Goal: Ask a question

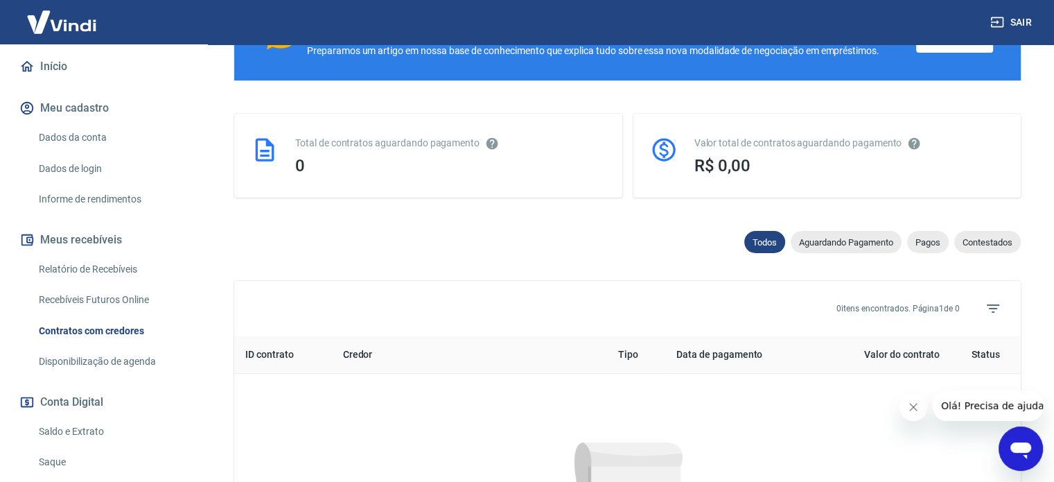
scroll to position [24, 0]
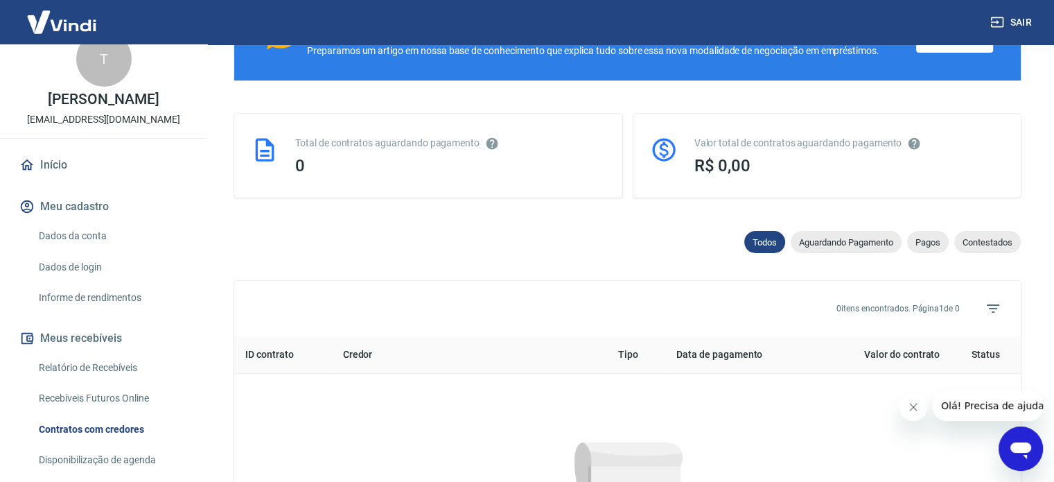
click at [1015, 453] on icon "Abrir janela de mensagens" at bounding box center [1021, 448] width 25 height 25
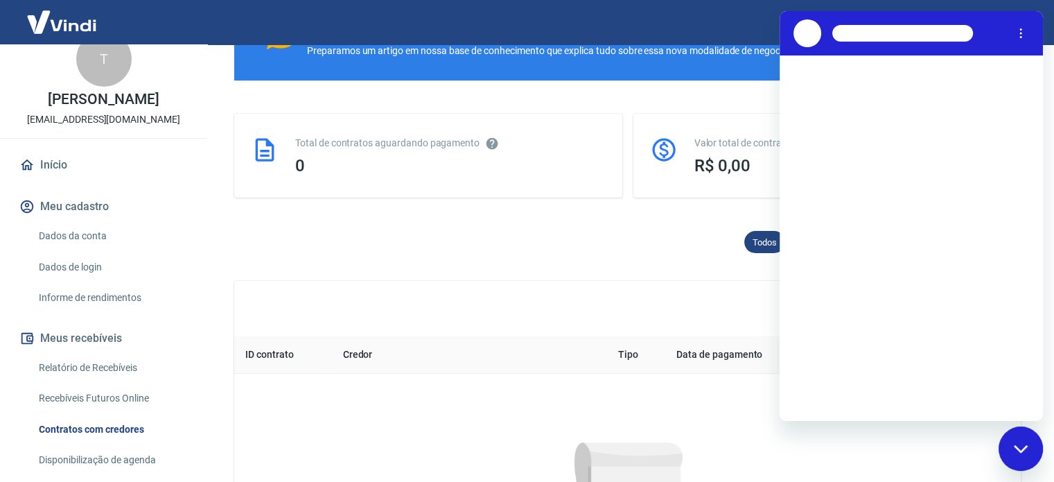
scroll to position [0, 0]
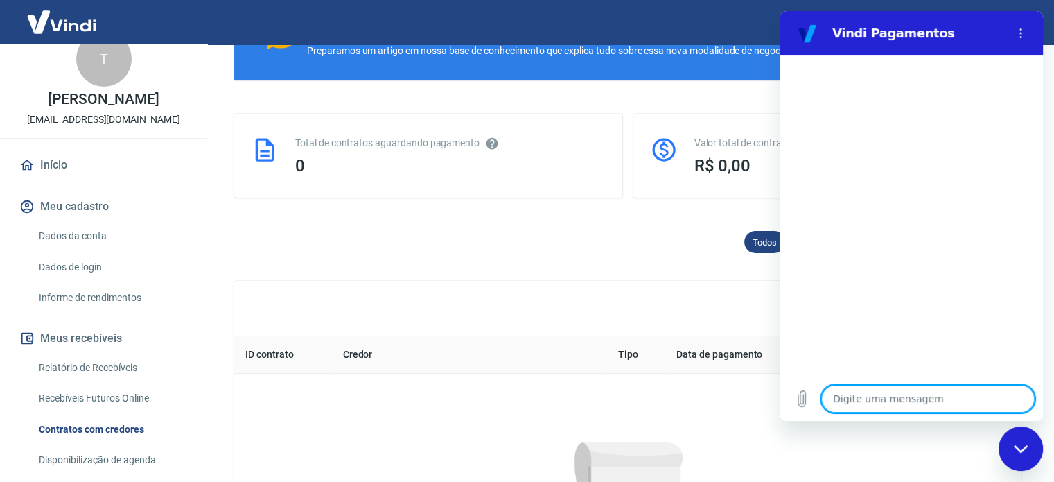
type textarea "o"
type textarea "x"
type textarea "ol"
type textarea "x"
type textarea "olá"
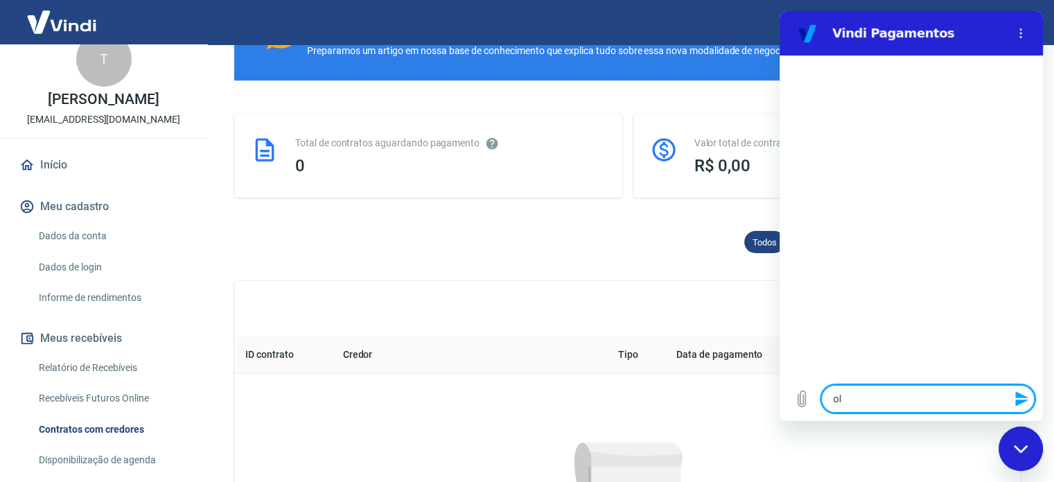
type textarea "x"
type textarea "olá,"
type textarea "x"
type textarea "olá,"
type textarea "x"
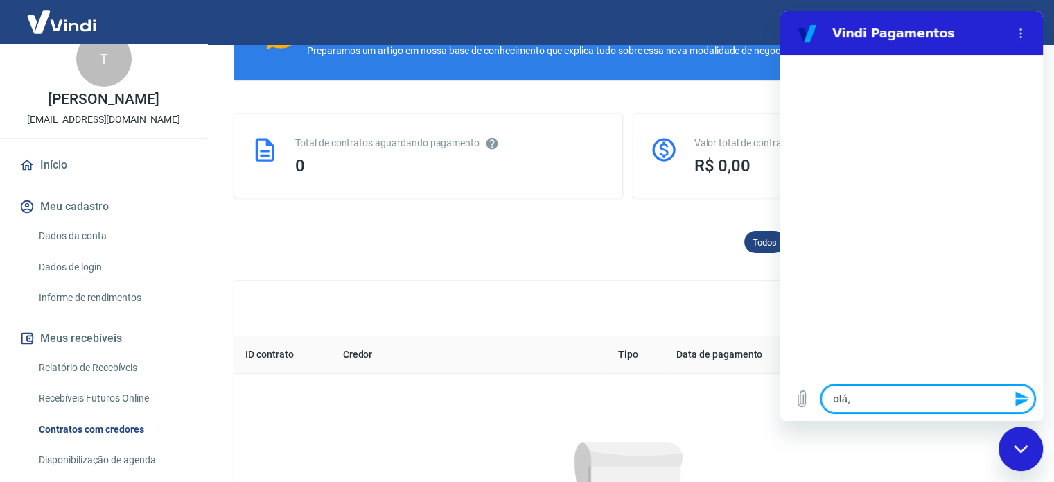
type textarea "olá, g"
type textarea "x"
type textarea "olá, go"
type textarea "x"
type textarea "olá, gos"
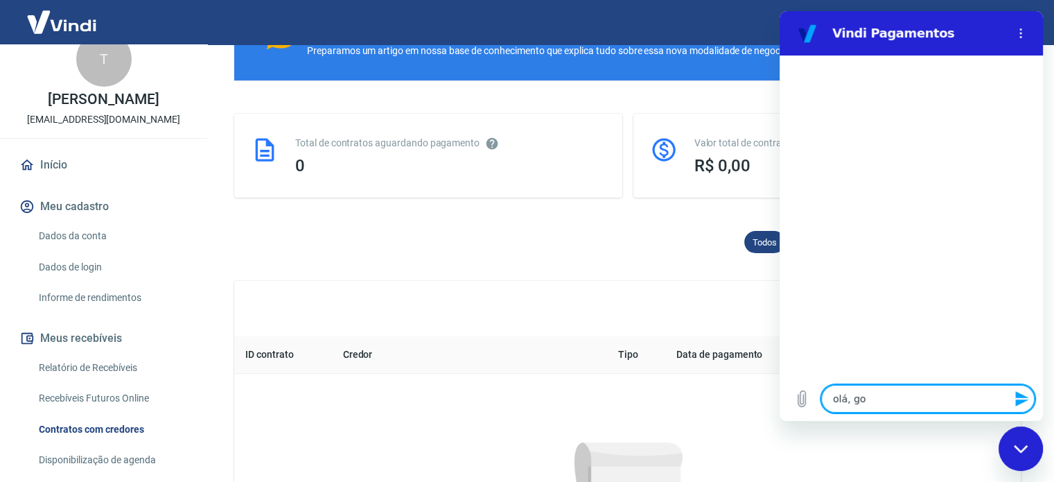
type textarea "x"
type textarea "olá, gost"
type textarea "x"
type textarea "olá, gosta"
type textarea "x"
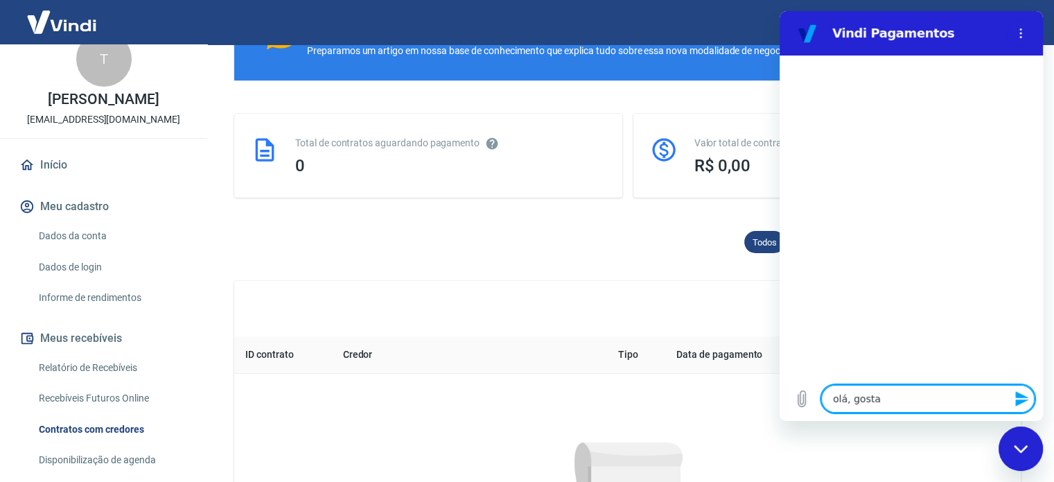
type textarea "olá, gostar"
type textarea "x"
type textarea "olá, gostari"
type textarea "x"
type textarea "olá, gostaria"
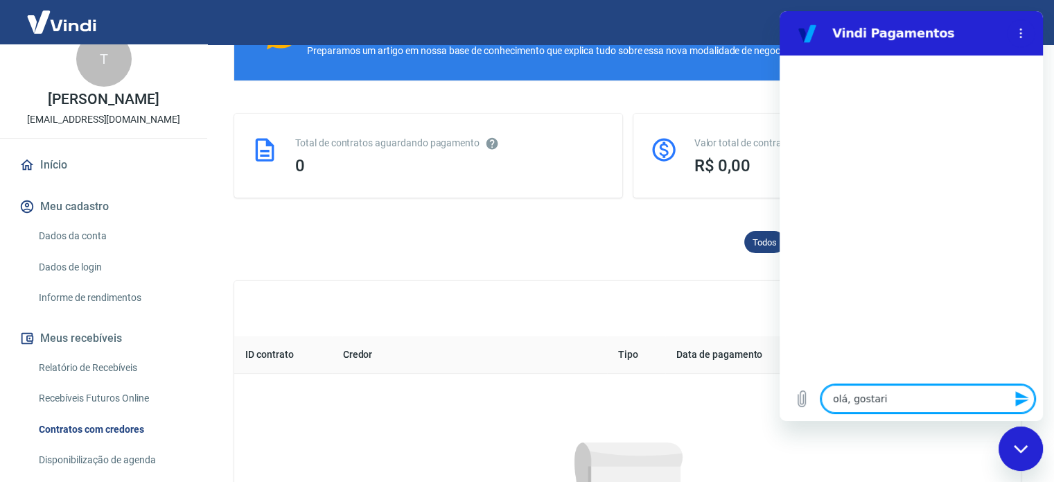
type textarea "x"
type textarea "olá, gostaria"
type textarea "x"
type textarea "olá, gostaria e"
type textarea "x"
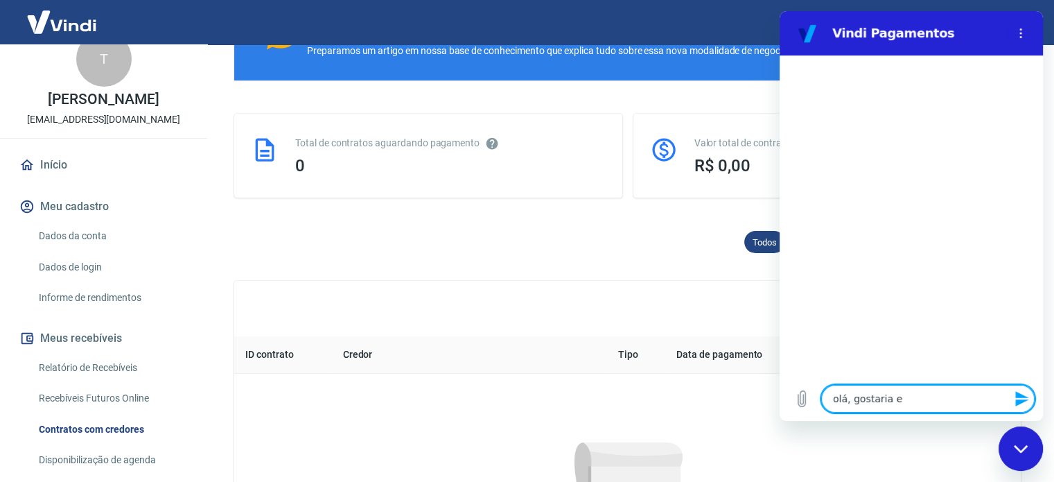
type textarea "olá, gostaria"
type textarea "x"
type textarea "olá, gostaria d"
type textarea "x"
type textarea "olá, gostaria de"
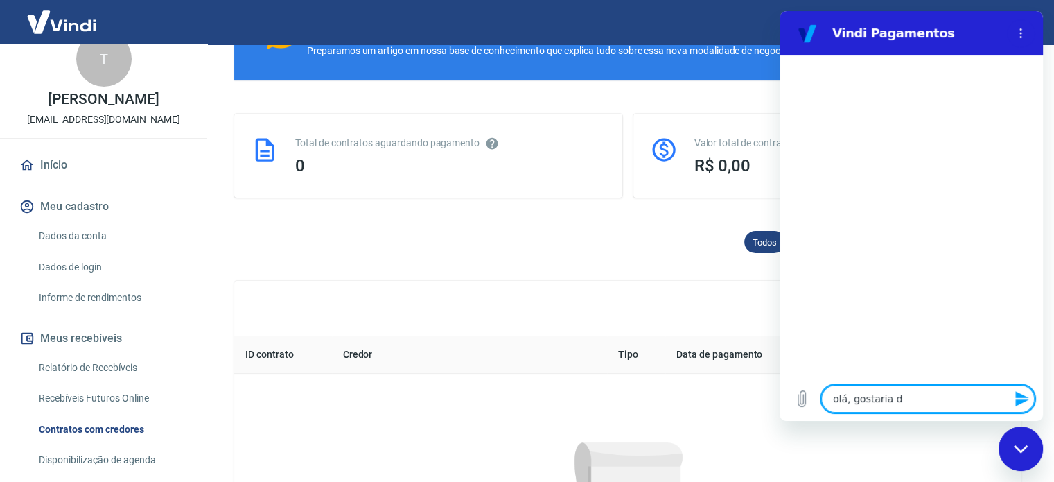
type textarea "x"
type textarea "olá, gostaria de"
type textarea "x"
type textarea "olá, gostaria de s"
type textarea "x"
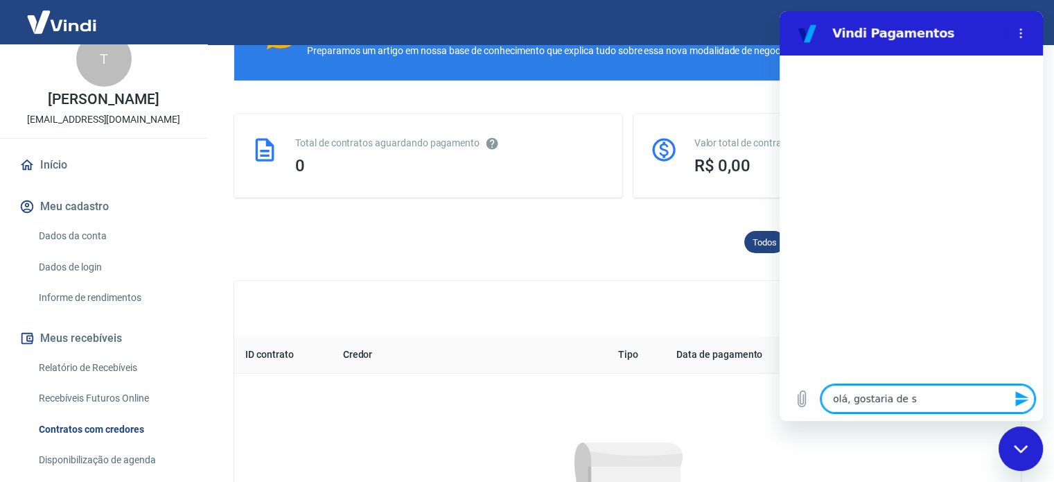
type textarea "olá, gostaria de sa"
type textarea "x"
type textarea "olá, gostaria de sab"
type textarea "x"
type textarea "olá, gostaria de sabe"
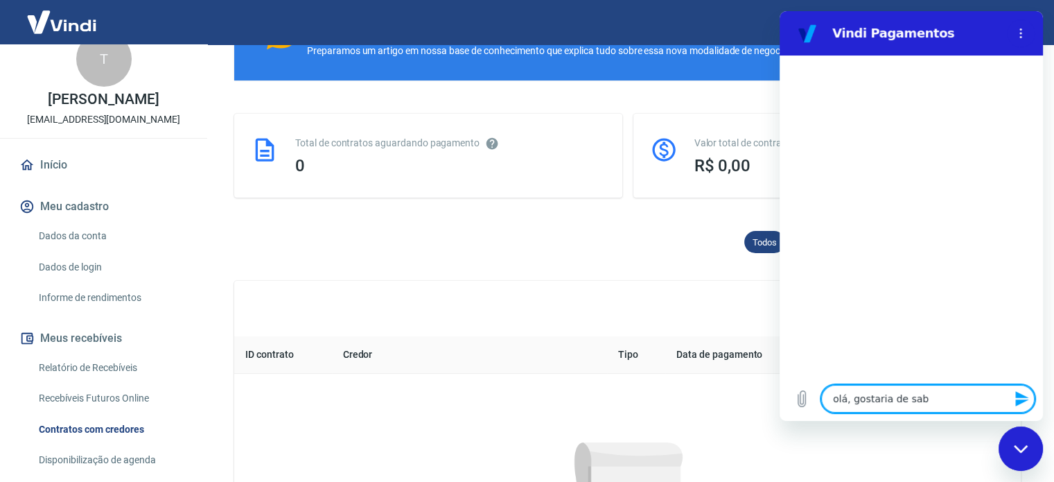
type textarea "x"
type textarea "olá, gostaria de saber"
type textarea "x"
type textarea "olá, gostaria de saber"
type textarea "x"
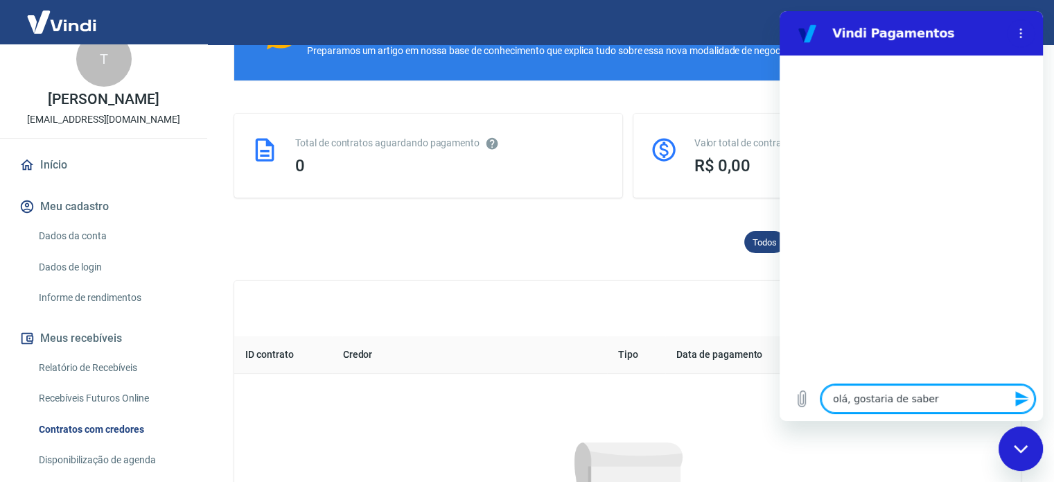
type textarea "olá, gostaria de saber c"
type textarea "x"
type textarea "olá, gostaria de saber co"
type textarea "x"
type textarea "olá, gostaria de saber com"
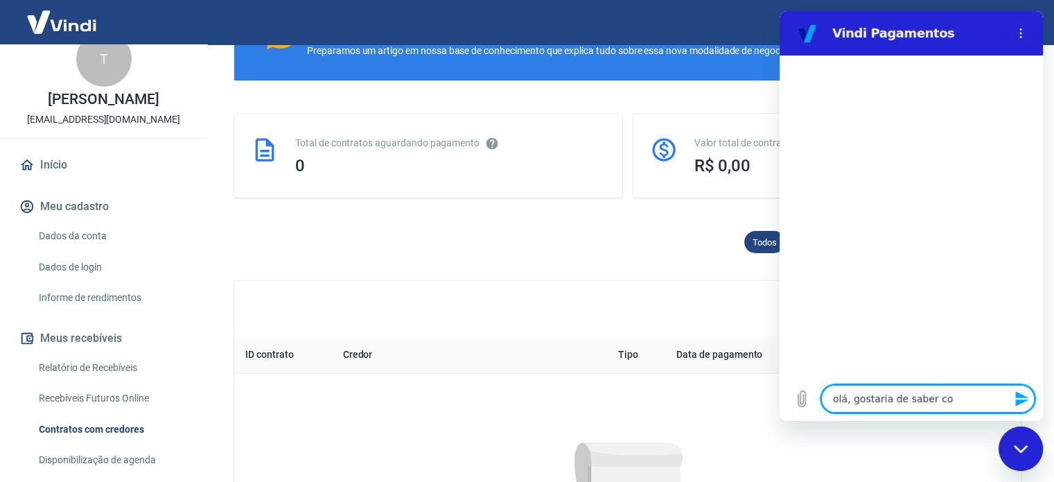
type textarea "x"
type textarea "olá, gostaria de saber como"
type textarea "x"
type textarea "olá, gostaria de saber como"
type textarea "x"
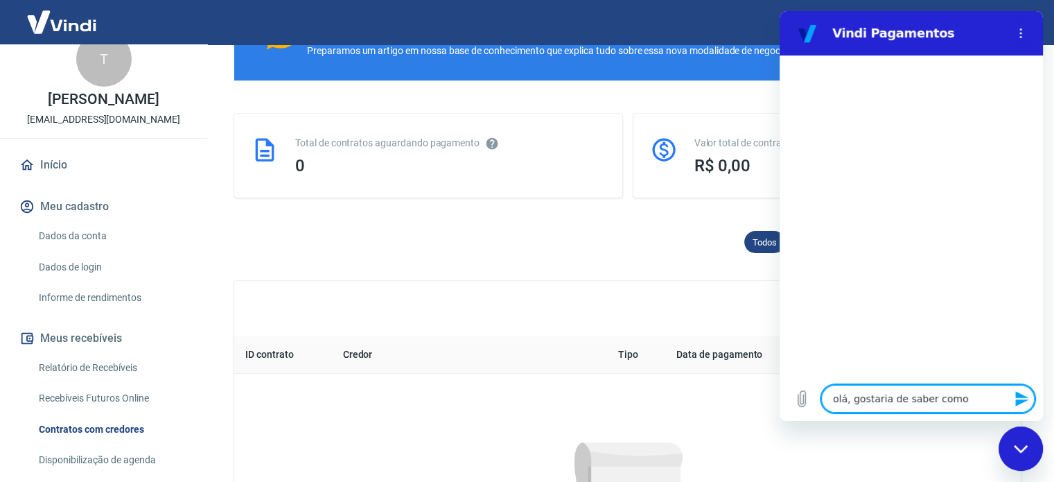
type textarea "olá, gostaria de saber como c"
type textarea "x"
type textarea "olá, gostaria de saber como ca"
type textarea "x"
type textarea "olá, gostaria de saber como cal"
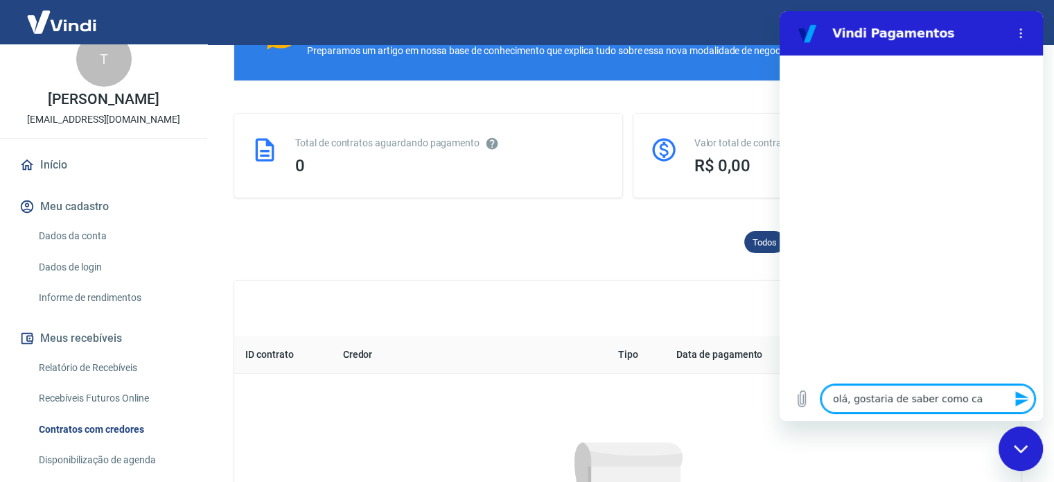
type textarea "x"
type textarea "olá, gostaria de saber como calc"
type textarea "x"
type textarea "olá, gostaria de saber como calcu"
type textarea "x"
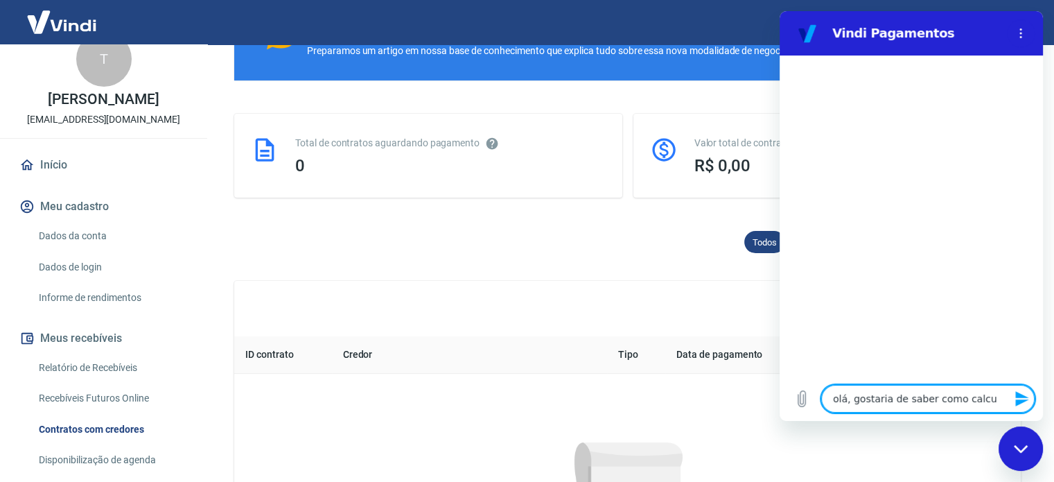
type textarea "olá, gostaria de saber como calcul"
type textarea "x"
type textarea "olá, gostaria de saber como calculo"
type textarea "x"
type textarea "olá, gostaria de saber como calculo"
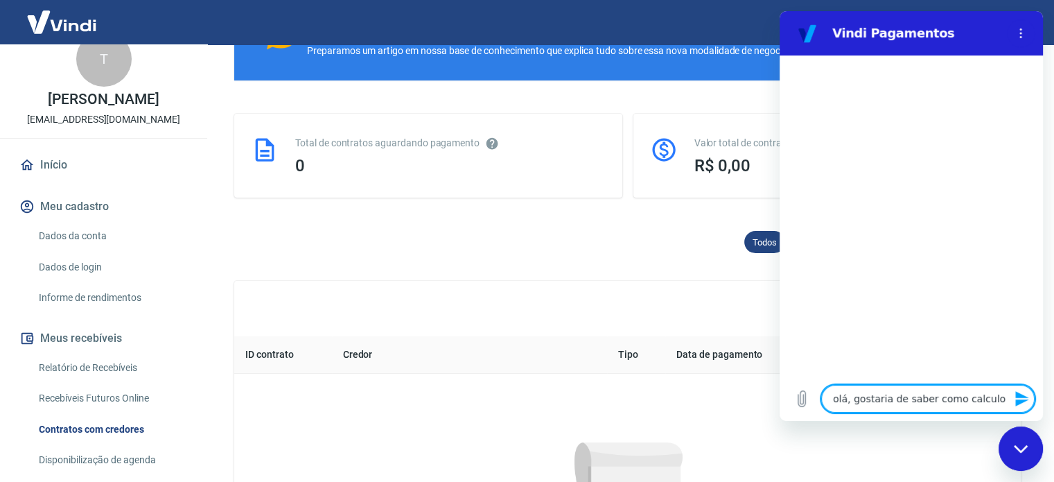
type textarea "x"
type textarea "olá, gostaria de saber como calculo a"
type textarea "x"
type textarea "olá, gostaria de saber como calculo as"
type textarea "x"
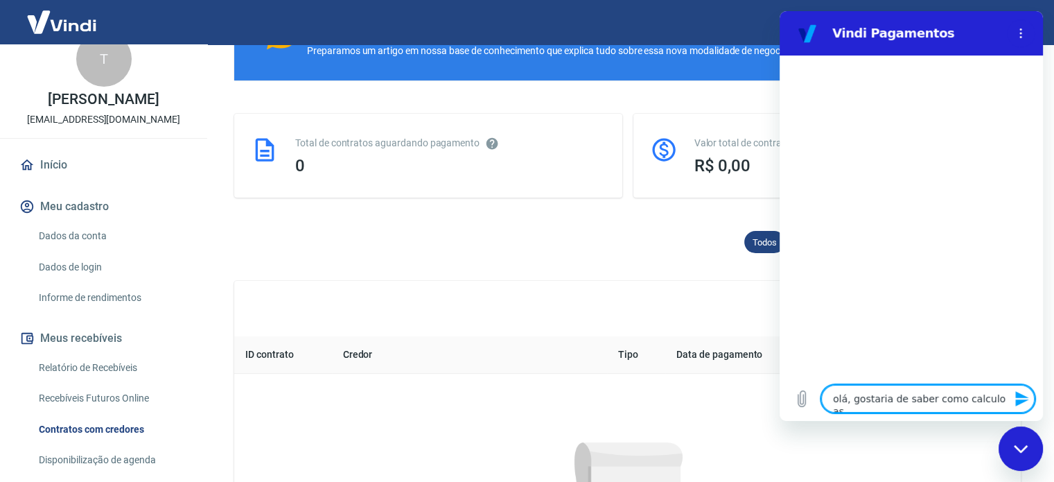
type textarea "olá, gostaria de saber como calculo as"
type textarea "x"
type textarea "olá, gostaria de saber como calculo as t"
type textarea "x"
type textarea "olá, gostaria de saber como calculo as ta"
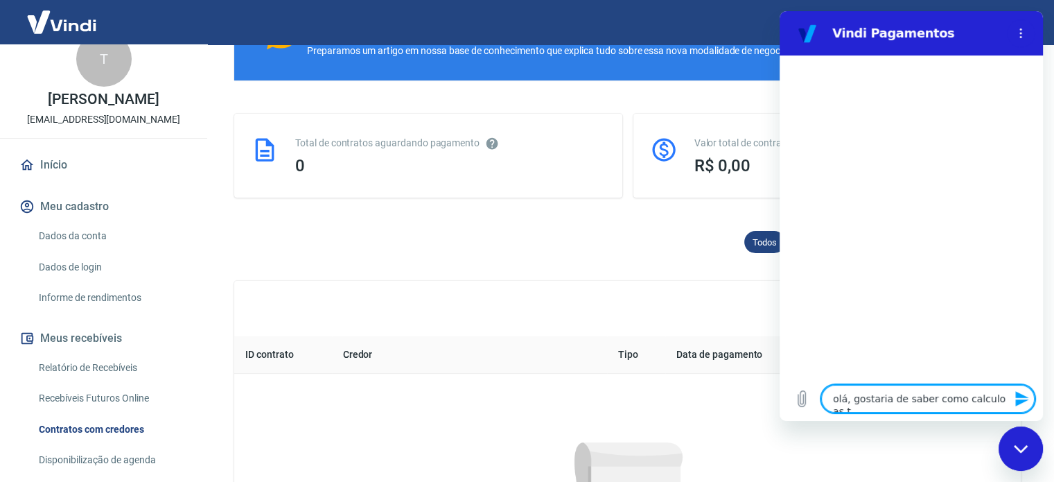
type textarea "x"
type textarea "olá, gostaria de saber como calculo as tax"
type textarea "x"
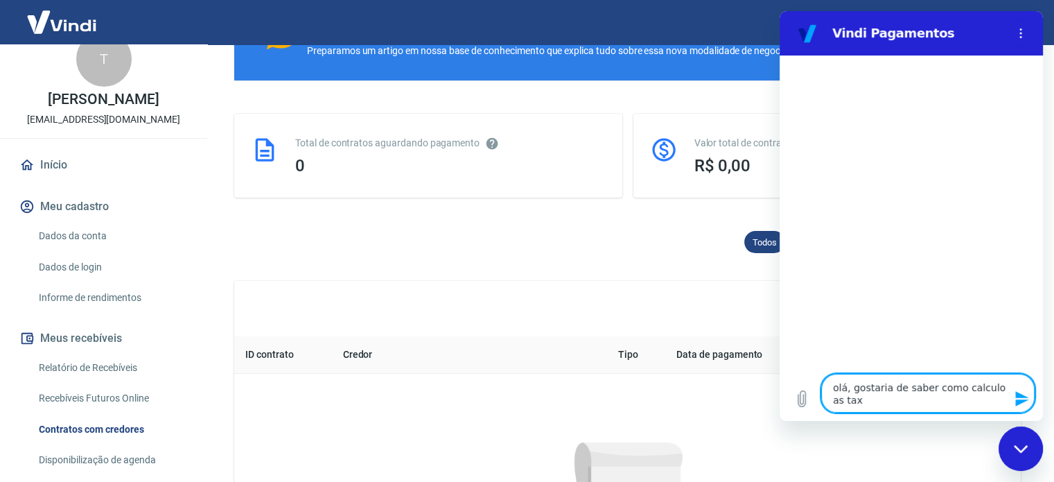
type textarea "olá, gostaria de saber como calculo as taxa"
type textarea "x"
type textarea "olá, gostaria de saber como calculo as taxas"
type textarea "x"
type textarea "olá, gostaria de saber como calculo as taxas"
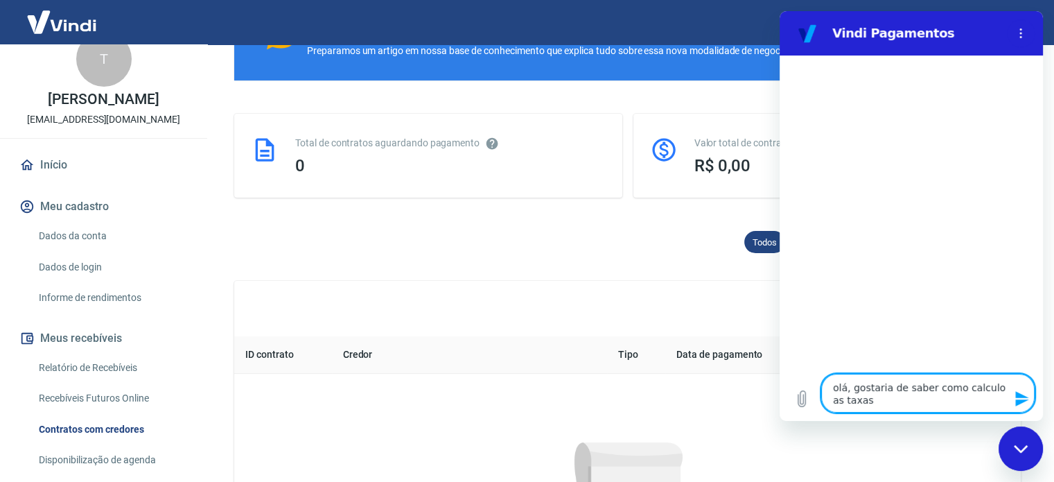
type textarea "x"
type textarea "olá, gostaria de saber como calculo as taxas"
type textarea "x"
type textarea "olá, gostaria de saber como calculo as taxa"
type textarea "x"
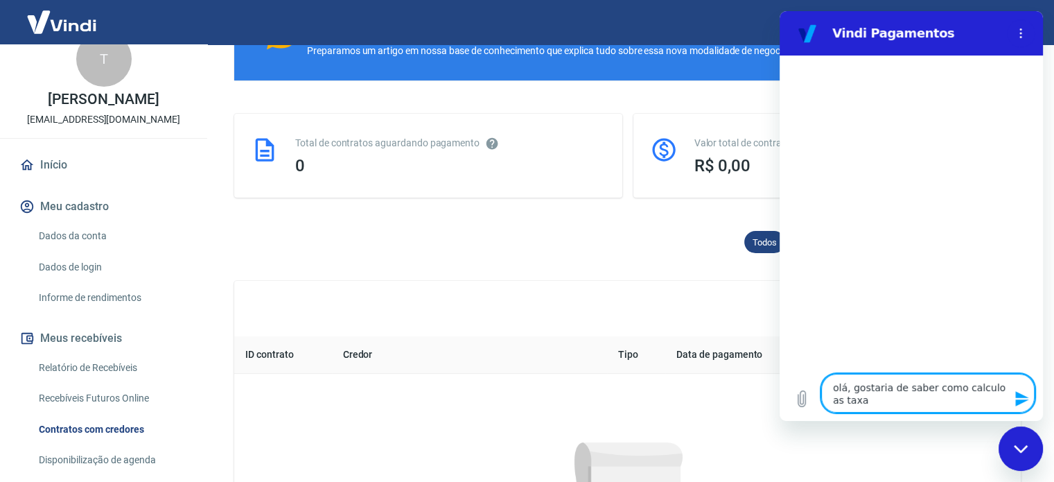
type textarea "olá, gostaria de saber como calculo as tax"
type textarea "x"
type textarea "olá, gostaria de saber como calculo as ta"
type textarea "x"
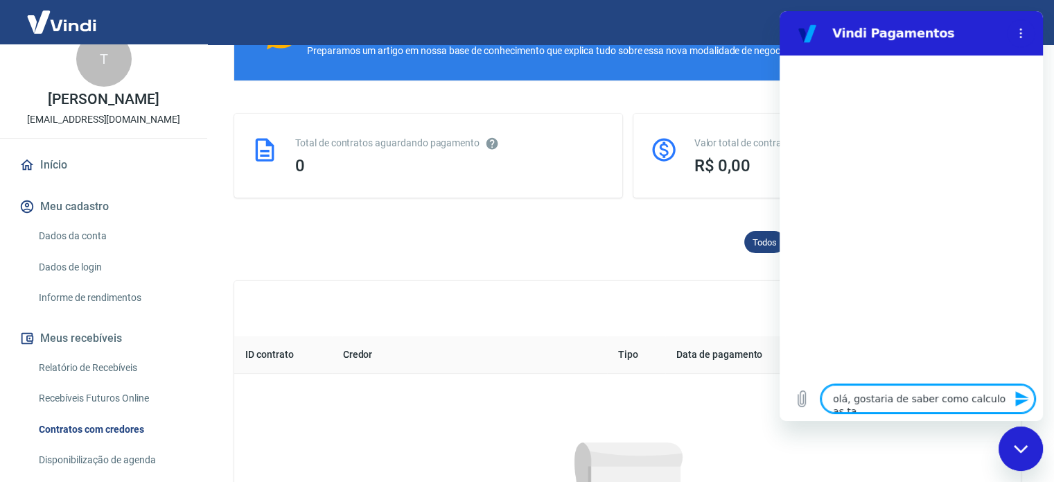
type textarea "olá, gostaria de saber como calculo as tax"
type textarea "x"
type textarea "olá, gostaria de saber como calculo as taxa"
type textarea "x"
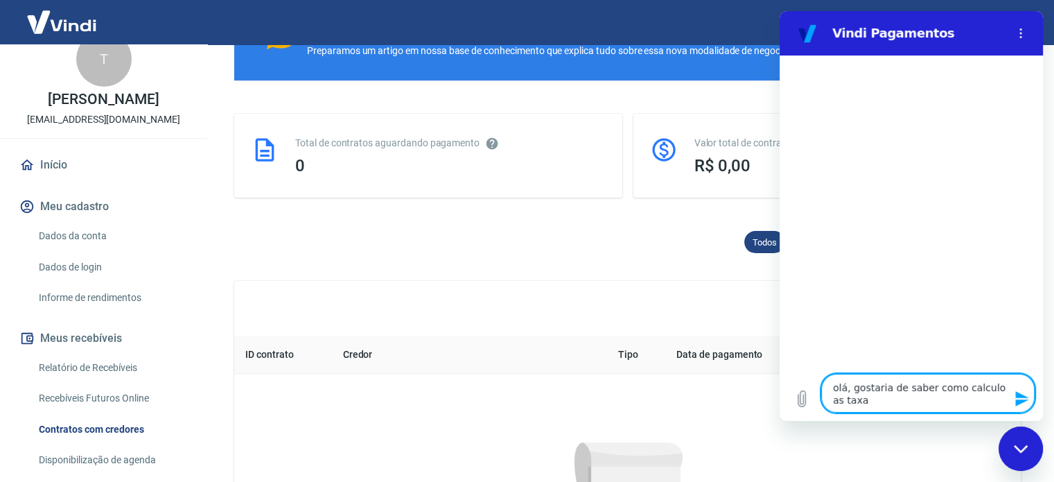
type textarea "olá, gostaria de saber como calculo as taxas"
type textarea "x"
type textarea "olá, gostaria de saber como calculo as taxas"
type textarea "x"
type textarea "olá, gostaria de saber como calculo as taxas d"
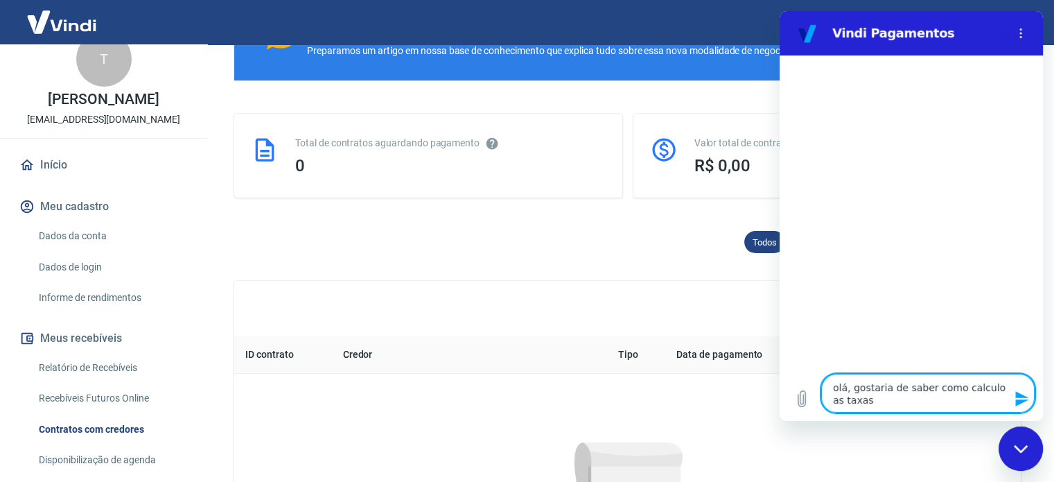
type textarea "x"
type textarea "olá, gostaria de saber como calculo as taxas do"
type textarea "x"
type textarea "olá, gostaria de saber como calculo as taxas do"
type textarea "x"
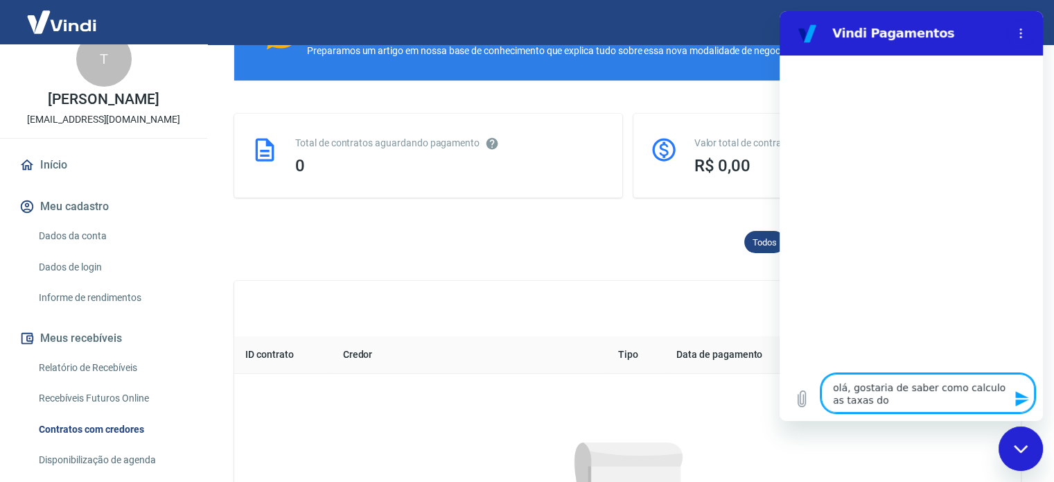
type textarea "olá, gostaria de saber como calculo as taxas do"
type textarea "x"
type textarea "olá, gostaria de saber como calculo as taxas doa"
type textarea "x"
type textarea "olá, gostaria de saber como calculo as taxas do"
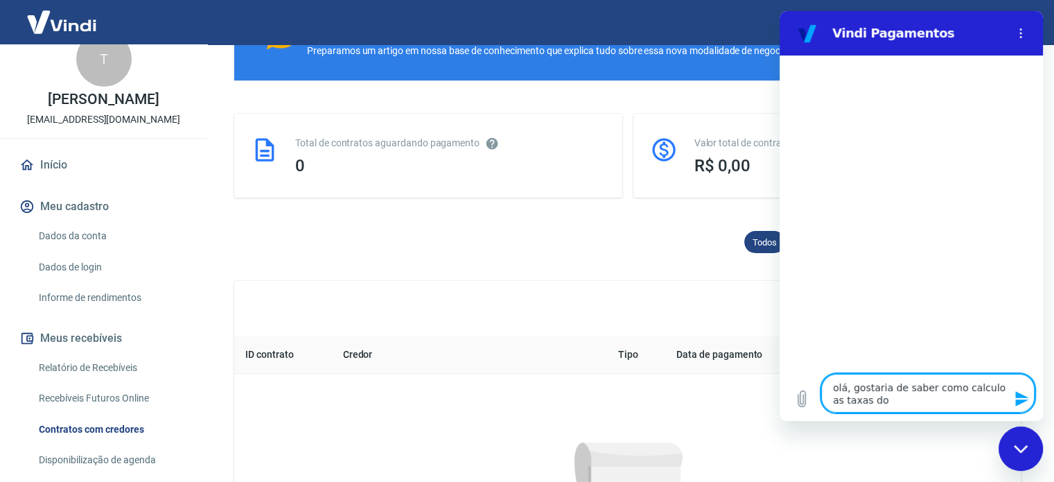
type textarea "x"
type textarea "olá, gostaria de saber como calculo as taxas d"
type textarea "x"
type textarea "olá, gostaria de saber como calculo as taxas da"
type textarea "x"
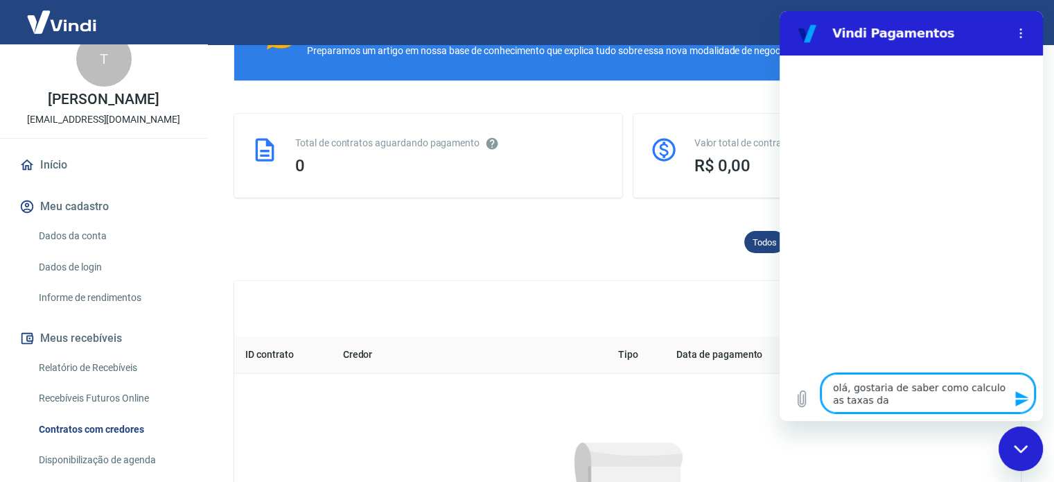
type textarea "olá, gostaria de saber como calculo as taxas das"
type textarea "x"
type textarea "olá, gostaria de saber como calculo as taxas das"
type textarea "x"
type textarea "olá, gostaria de saber como calculo as taxas das m"
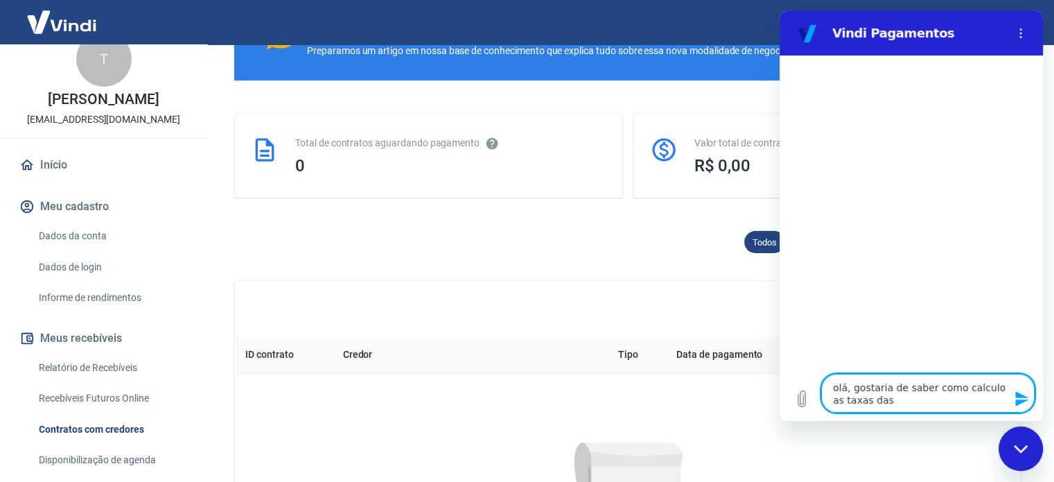
type textarea "x"
type textarea "olá, gostaria de saber como calculo as taxas das mi"
type textarea "x"
type textarea "olá, gostaria de saber como calculo as taxas das min"
type textarea "x"
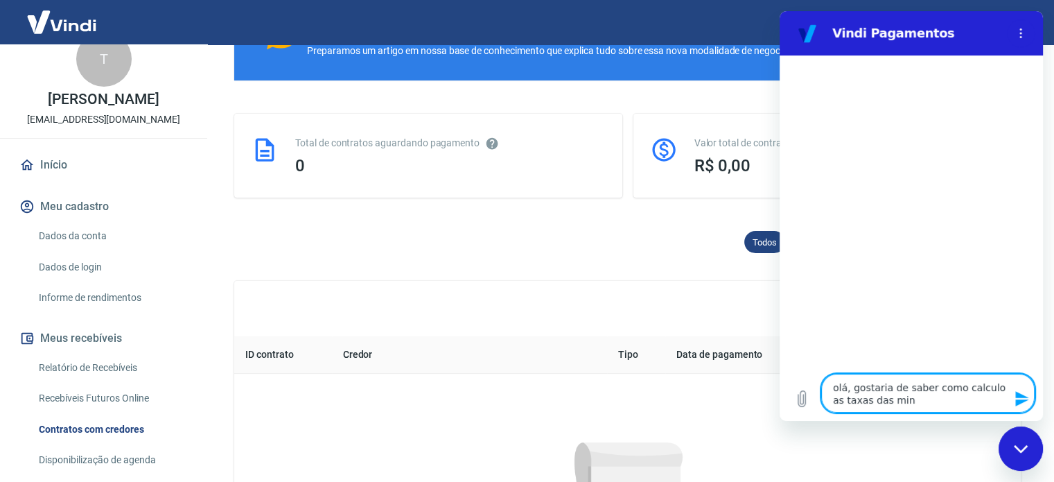
type textarea "olá, gostaria de saber como calculo as taxas das minh"
type textarea "x"
type textarea "olá, gostaria de saber como calculo as taxas das minha"
type textarea "x"
type textarea "olá, gostaria de saber como calculo as taxas das minhas"
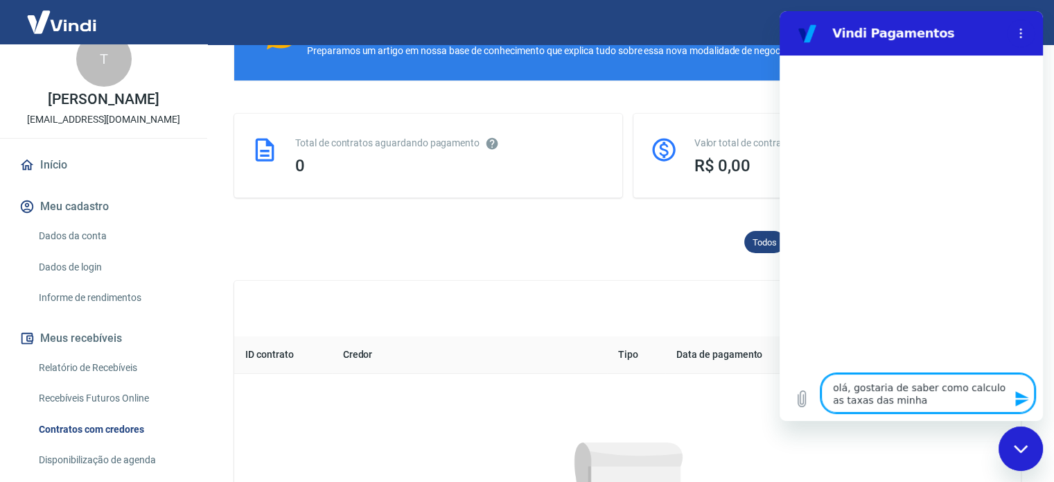
type textarea "x"
type textarea "olá, gostaria de saber como calculo as taxas das minhas"
type textarea "x"
type textarea "olá, gostaria de saber como calculo as taxas das minhas v"
type textarea "x"
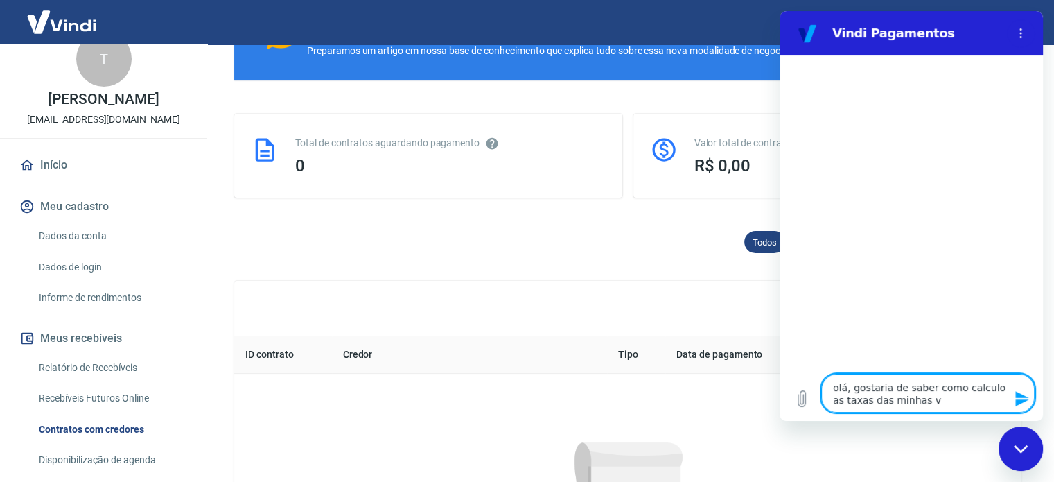
type textarea "olá, gostaria de saber como calculo as taxas das minhas ve"
type textarea "x"
type textarea "olá, gostaria de saber como calculo as taxas das minhas ven"
type textarea "x"
type textarea "olá, gostaria de saber como calculo as taxas das minhas vend"
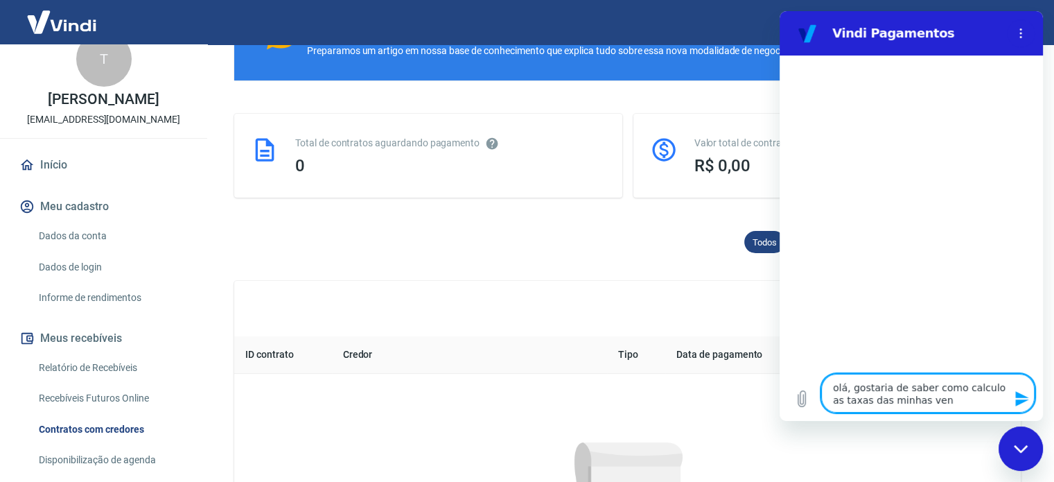
type textarea "x"
type textarea "olá, gostaria de saber como calculo as taxas das minhas venda"
type textarea "x"
type textarea "olá, gostaria de saber como calculo as taxas das minhas vendas"
type textarea "x"
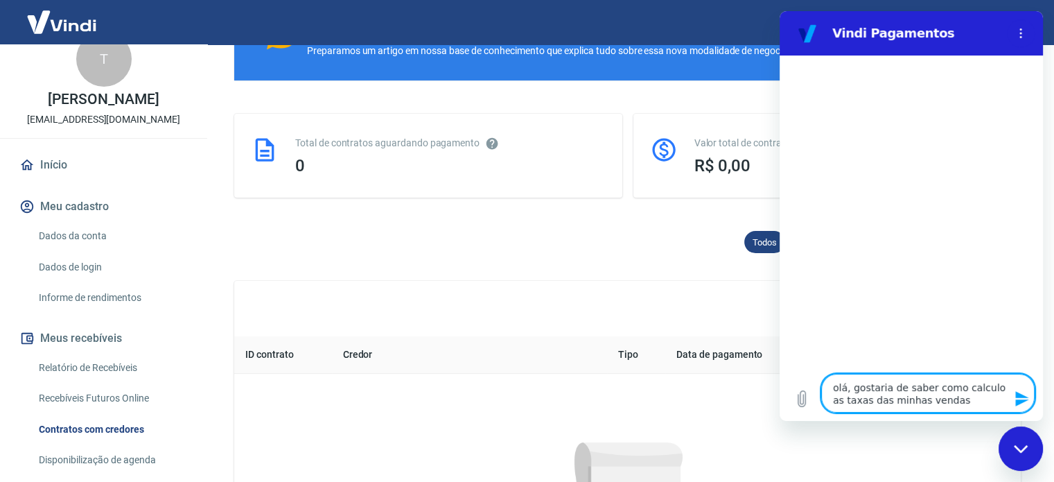
type textarea "olá, gostaria de saber como calculo as taxas das minhas vendas"
type textarea "x"
type textarea "olá, gostaria de saber como calculo as taxas das minhas vendas e"
type textarea "x"
type textarea "olá, gostaria de saber como calculo as taxas das minhas vendas em"
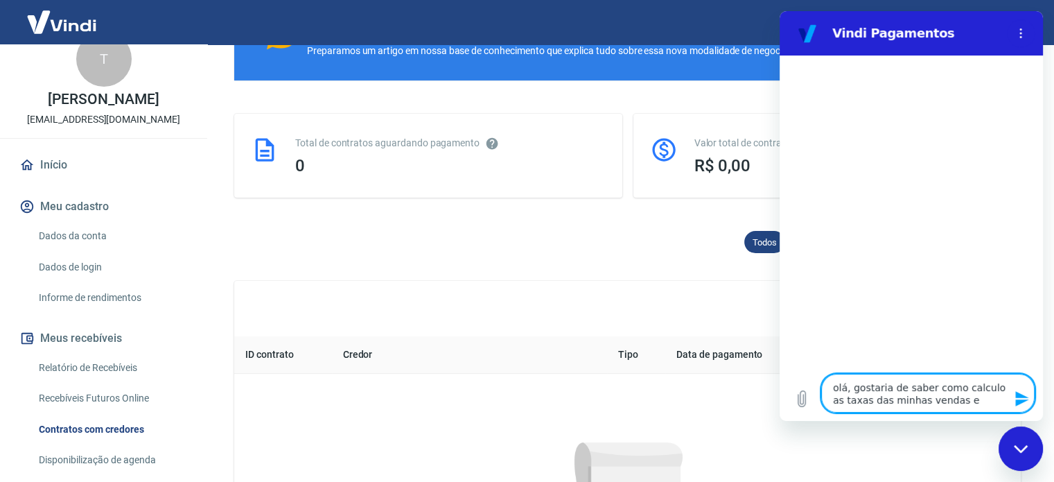
type textarea "x"
type textarea "olá, gostaria de saber como calculo as taxas das minhas vendas em"
type textarea "x"
type textarea "olá, gostaria de saber como calculo as taxas das minhas vendas em a"
type textarea "x"
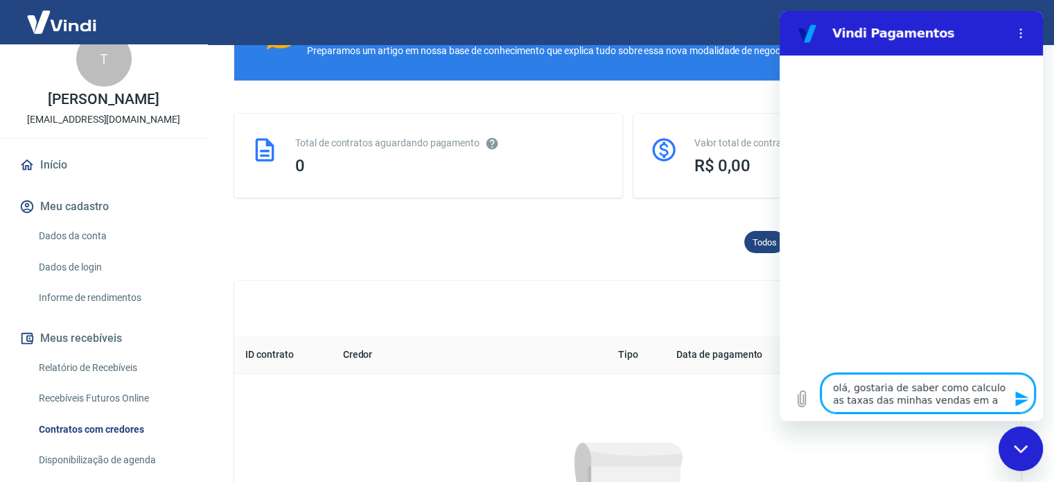
type textarea "olá, gostaria de saber como calculo as taxas das minhas vendas em at"
type textarea "x"
type textarea "olá, gostaria de saber como calculo as taxas das minhas vendas em até"
type textarea "x"
type textarea "olá, gostaria de saber como calculo as taxas das minhas vendas em até"
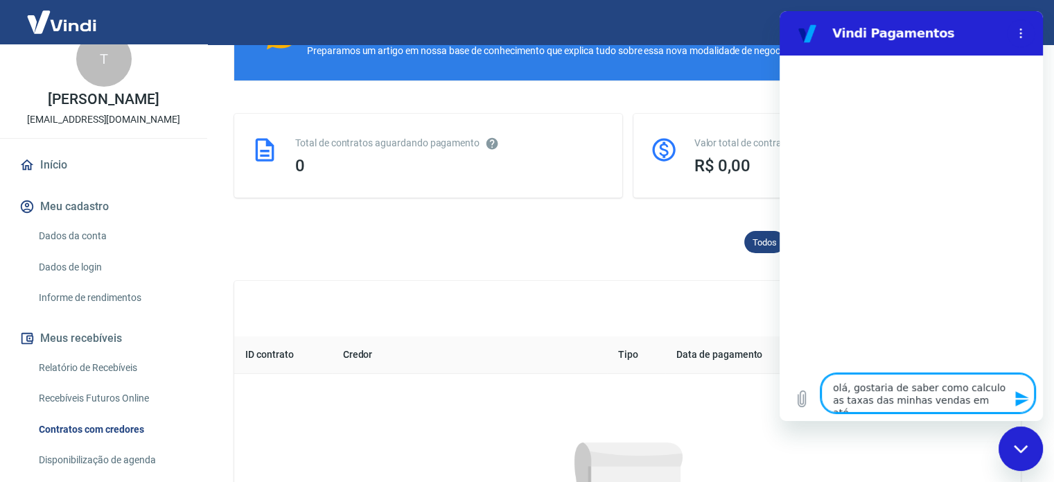
type textarea "x"
type textarea "olá, gostaria de saber como calculo as taxas das minhas vendas em até 3"
type textarea "x"
type textarea "olá, gostaria de saber como calculo as taxas das minhas vendas em até 3x"
type textarea "x"
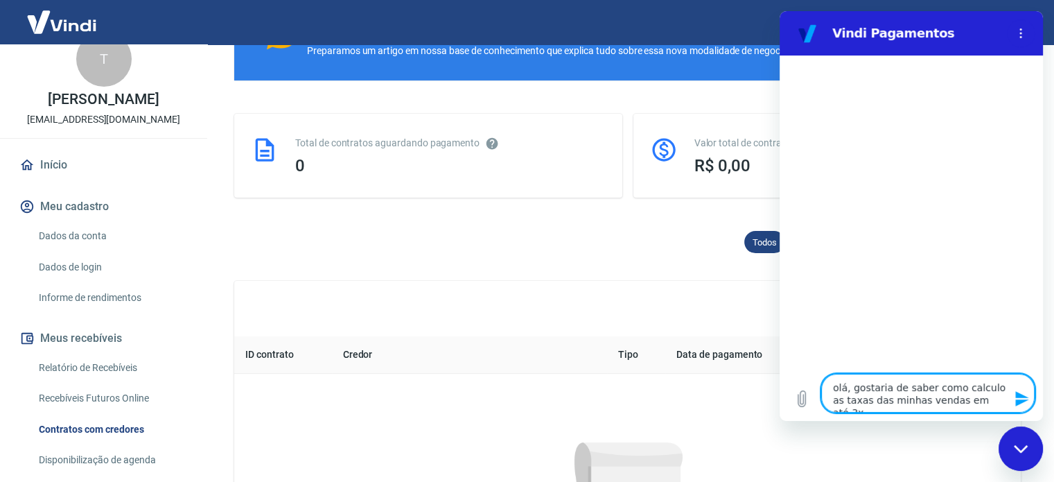
type textarea "olá, gostaria de saber como calculo as taxas das minhas vendas em até 3x"
type textarea "x"
type textarea "olá, gostaria de saber como calculo as taxas das minhas vendas em até 3x s"
type textarea "x"
type textarea "olá, gostaria de saber como calculo as taxas das minhas vendas em até 3x se"
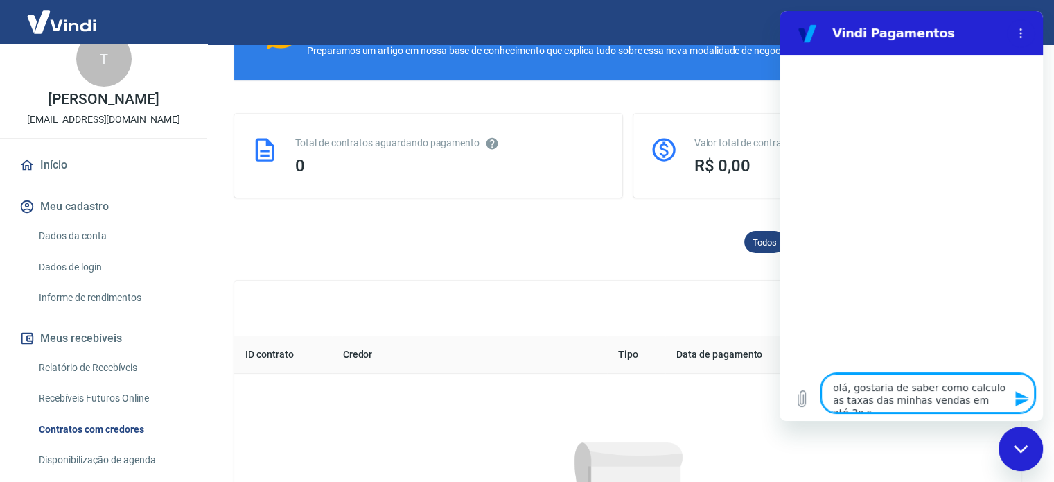
type textarea "x"
type textarea "olá, gostaria de saber como calculo as taxas das minhas vendas em até 3x sem"
type textarea "x"
type textarea "olá, gostaria de saber como calculo as taxas das minhas vendas em até 3x sem"
type textarea "x"
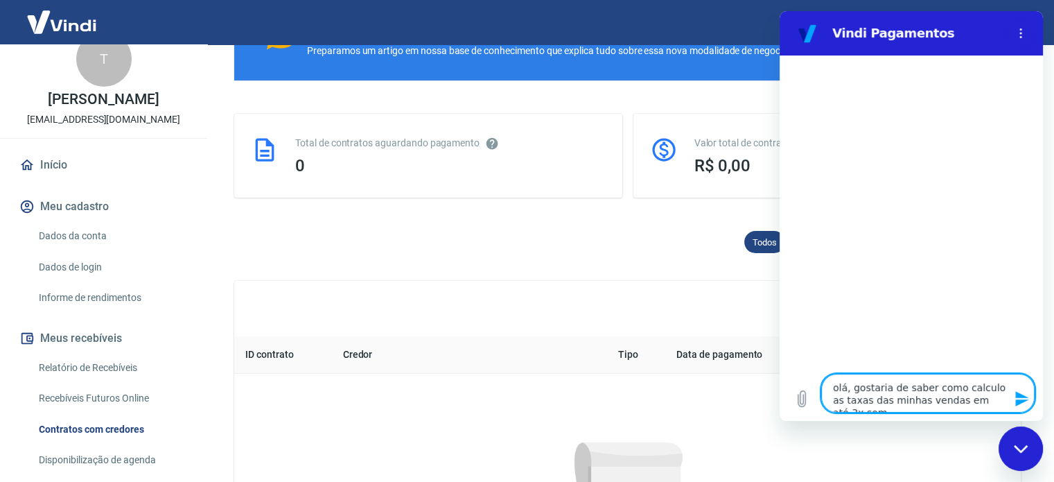
type textarea "olá, gostaria de saber como calculo as taxas das minhas vendas em até 3x sem j"
type textarea "x"
type textarea "olá, gostaria de saber como calculo as taxas das minhas vendas em até 3x sem jr"
type textarea "x"
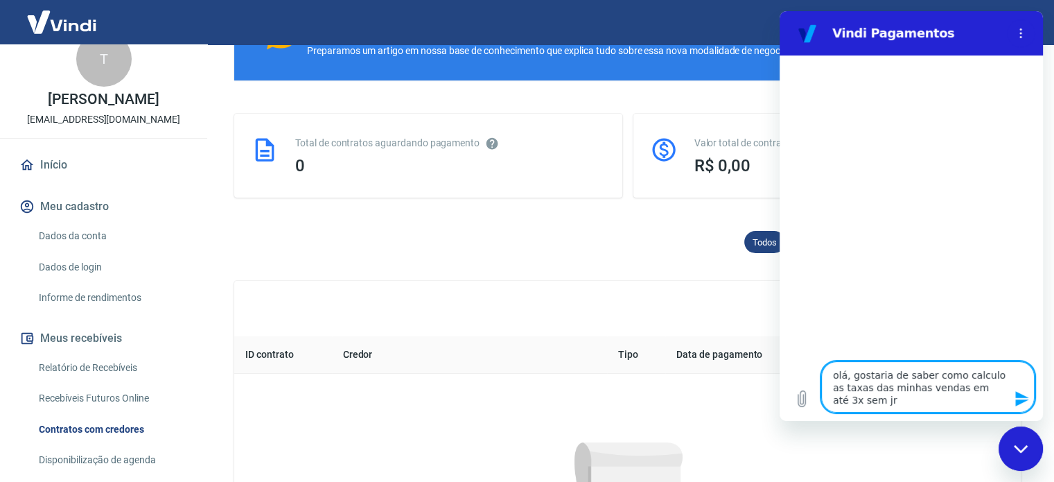
type textarea "olá, gostaria de saber como calculo as taxas das minhas vendas em até 3x sem j"
type textarea "x"
type textarea "olá, gostaria de saber como calculo as taxas das minhas vendas em até 3x sem ju"
type textarea "x"
type textarea "olá, gostaria de saber como calculo as taxas das minhas vendas em até 3x sem jur"
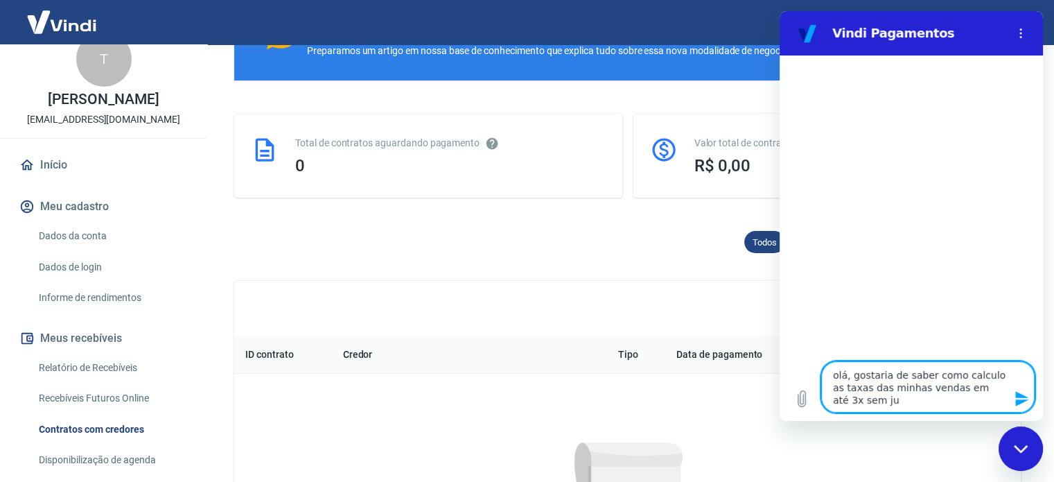
type textarea "x"
type textarea "olá, gostaria de saber como calculo as taxas das minhas vendas em até 3x sem ju…"
type textarea "x"
type textarea "olá, gostaria de saber como calculo as taxas das minhas vendas em até 3x sem ju…"
type textarea "x"
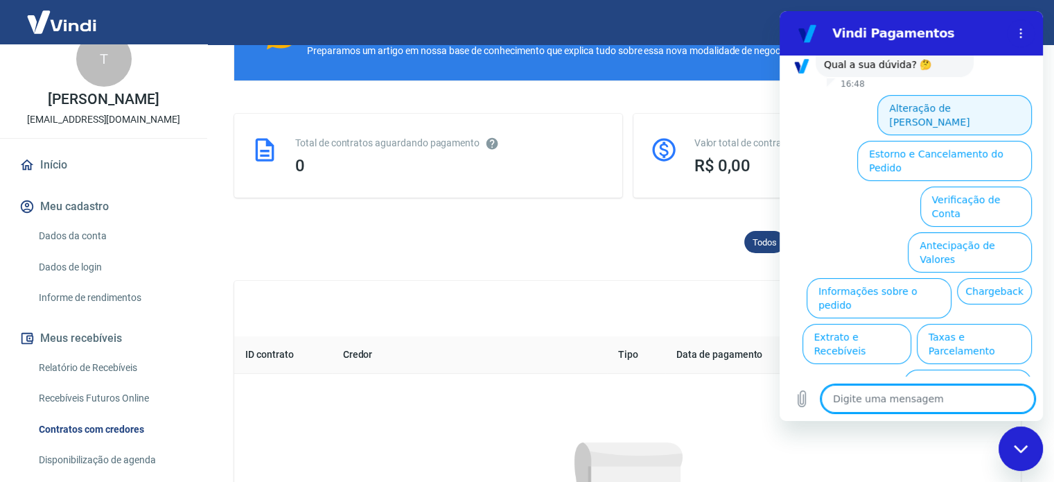
scroll to position [122, 0]
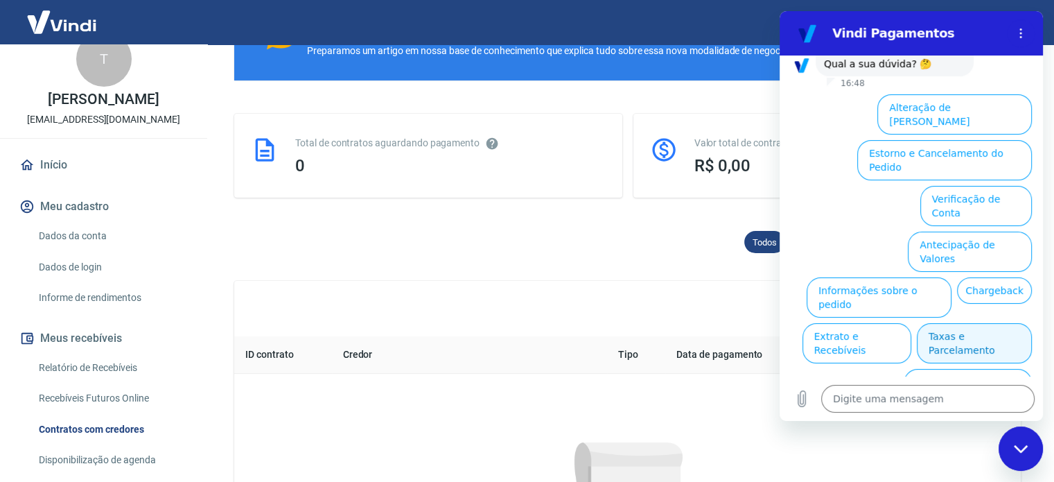
click at [959, 323] on button "Taxas e Parcelamento" at bounding box center [974, 343] width 115 height 40
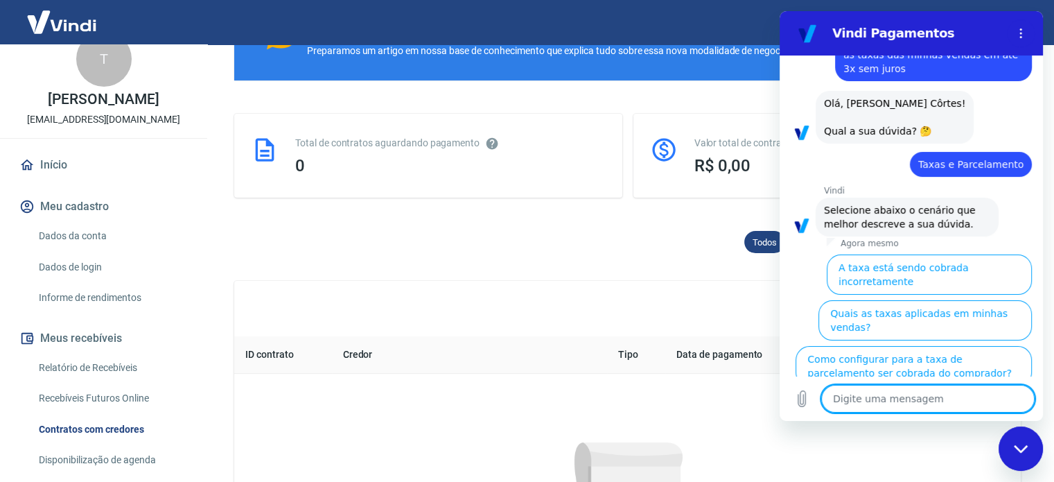
scroll to position [116, 0]
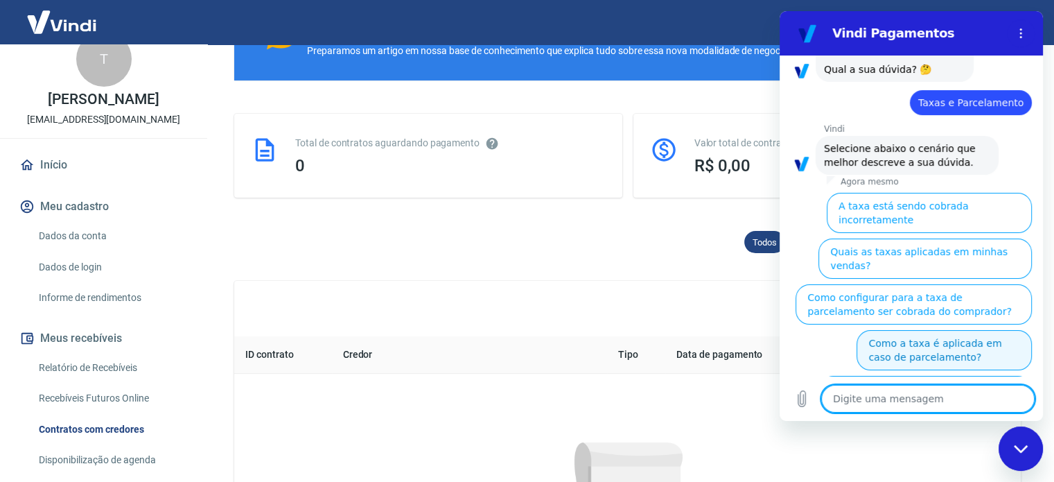
click at [952, 330] on button "Como a taxa é aplicada em caso de parcelamento?" at bounding box center [944, 350] width 175 height 40
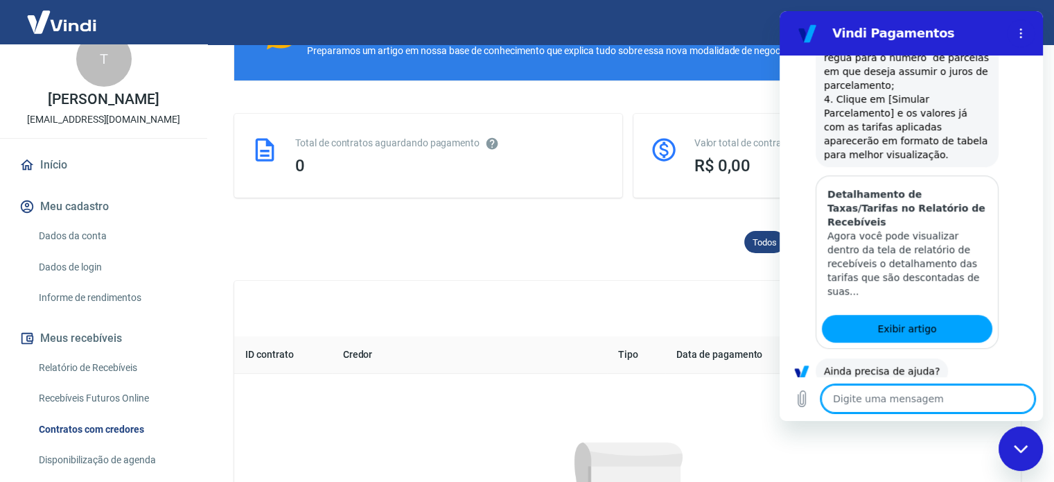
scroll to position [812, 0]
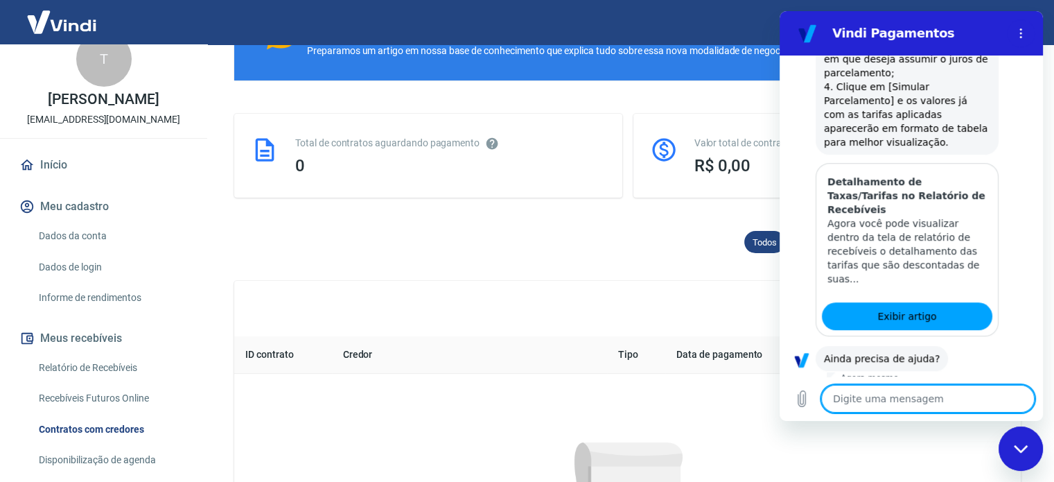
click at [953, 389] on button "Sim" at bounding box center [964, 402] width 40 height 26
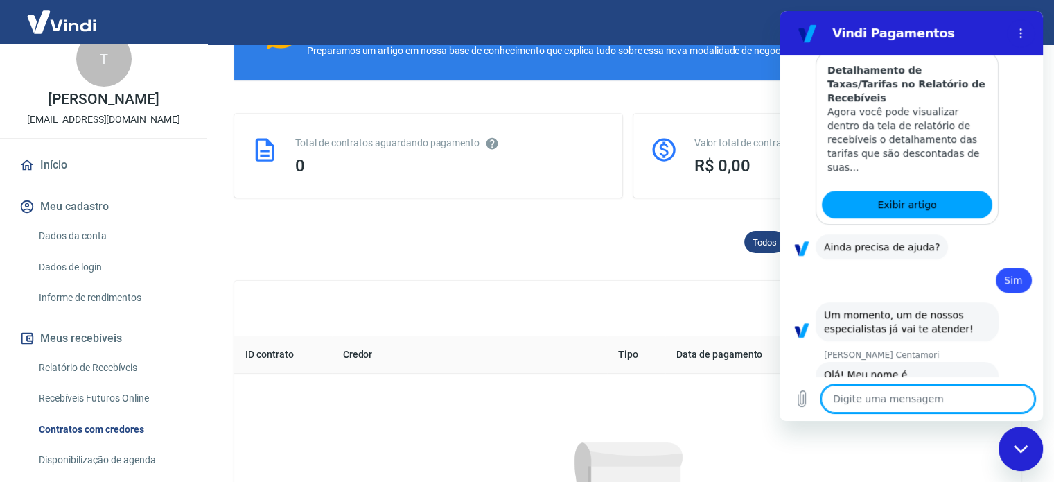
scroll to position [921, 0]
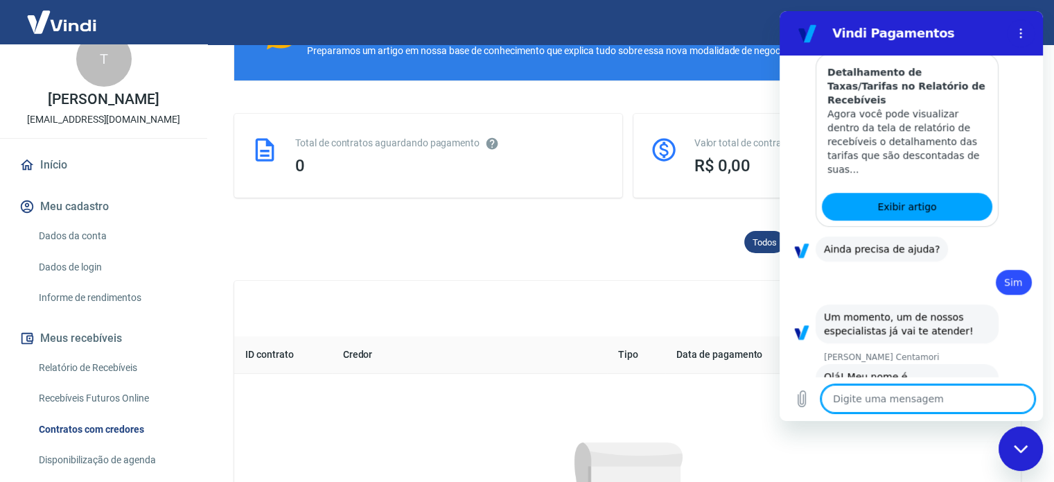
click at [939, 392] on textarea at bounding box center [927, 399] width 213 height 28
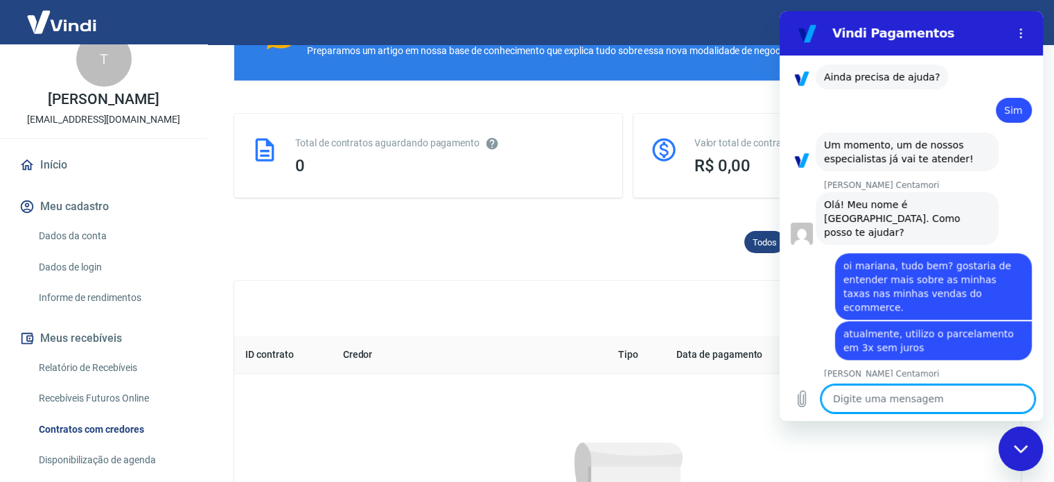
scroll to position [1096, 0]
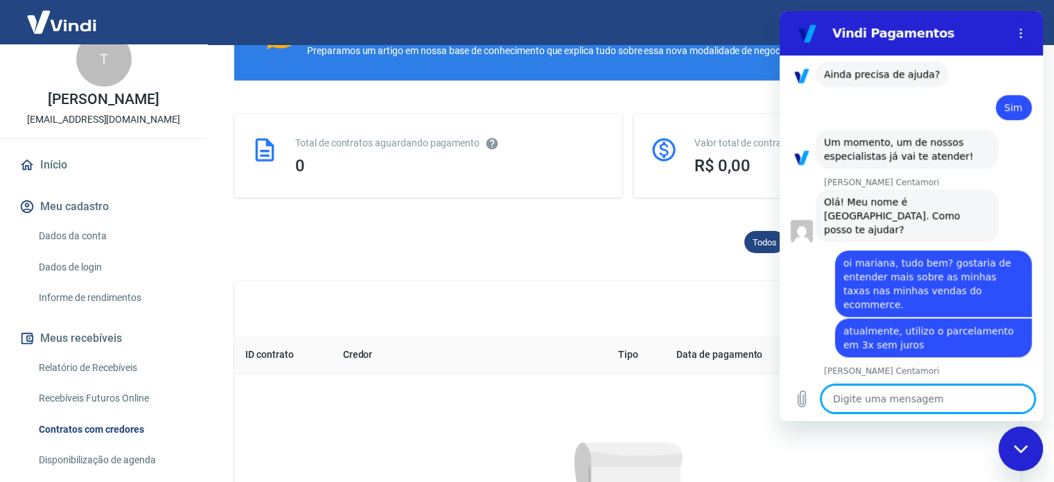
click at [880, 403] on textarea at bounding box center [927, 399] width 213 height 28
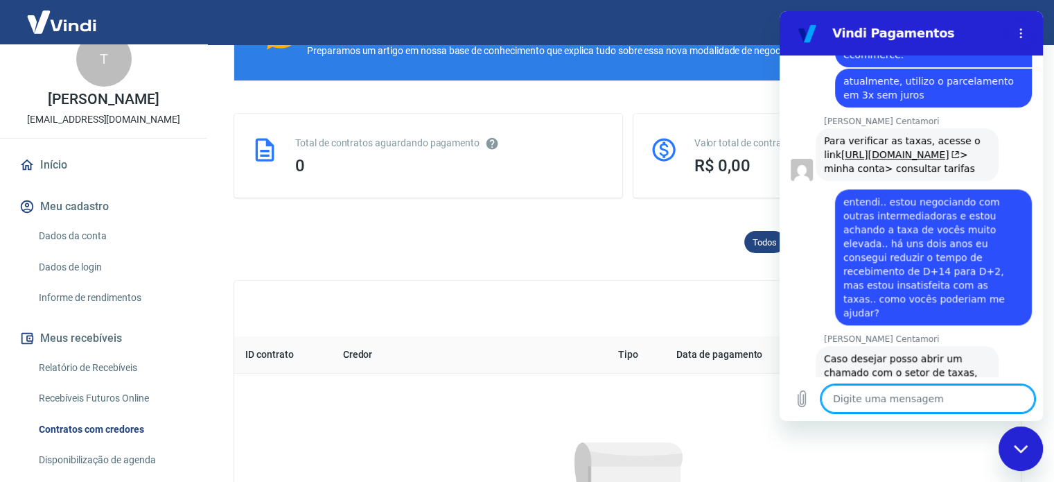
scroll to position [1419, 0]
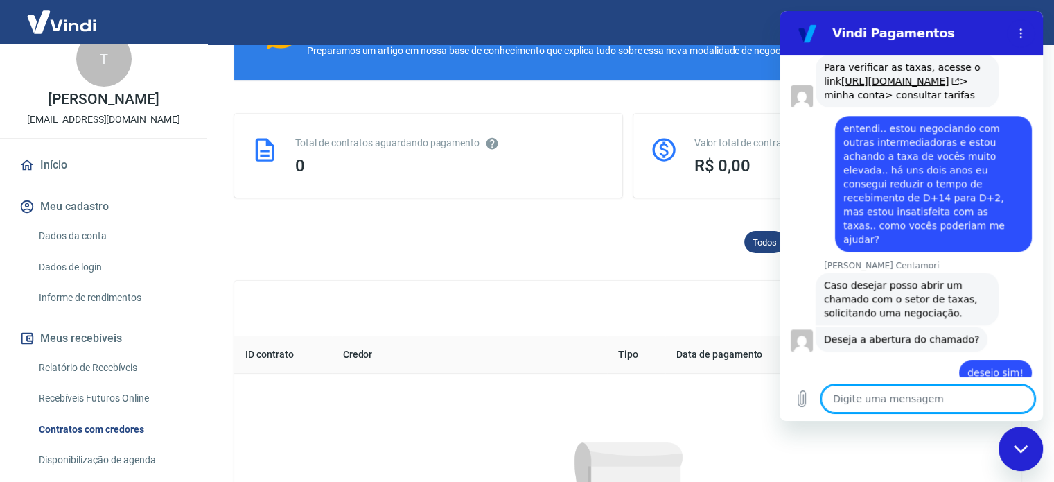
click at [916, 473] on div at bounding box center [911, 473] width 263 height 1
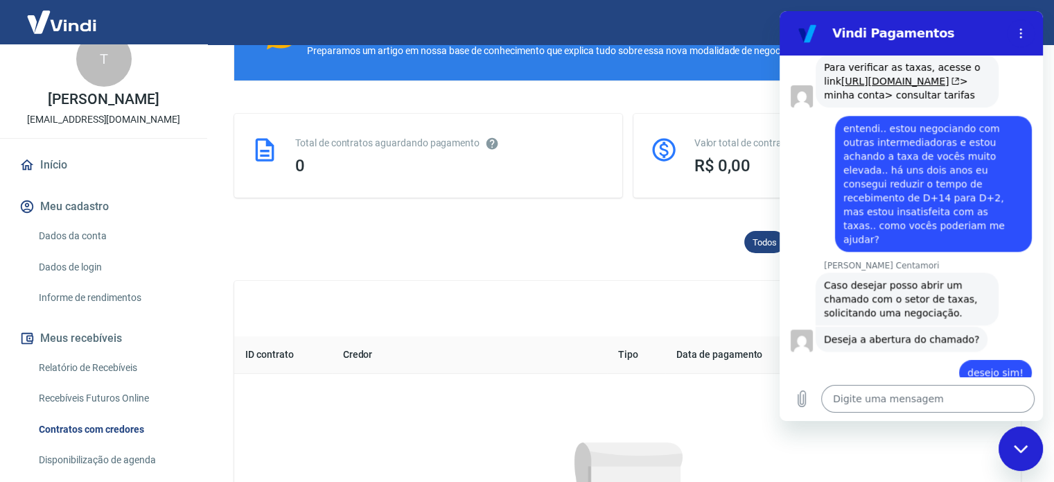
click at [927, 412] on div "Digite uma mensagem x" at bounding box center [911, 398] width 263 height 44
click at [929, 407] on textarea at bounding box center [927, 399] width 213 height 28
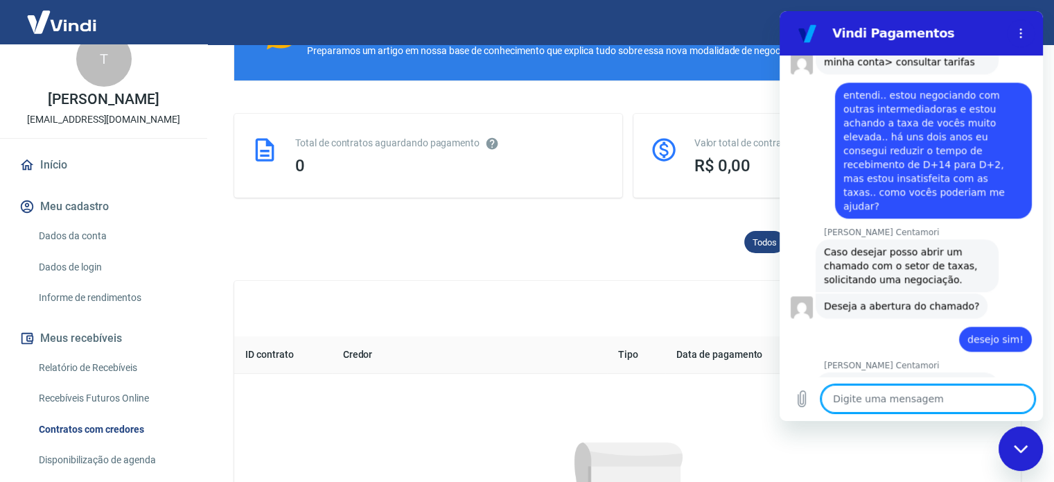
scroll to position [1498, 0]
